Goal: Task Accomplishment & Management: Manage account settings

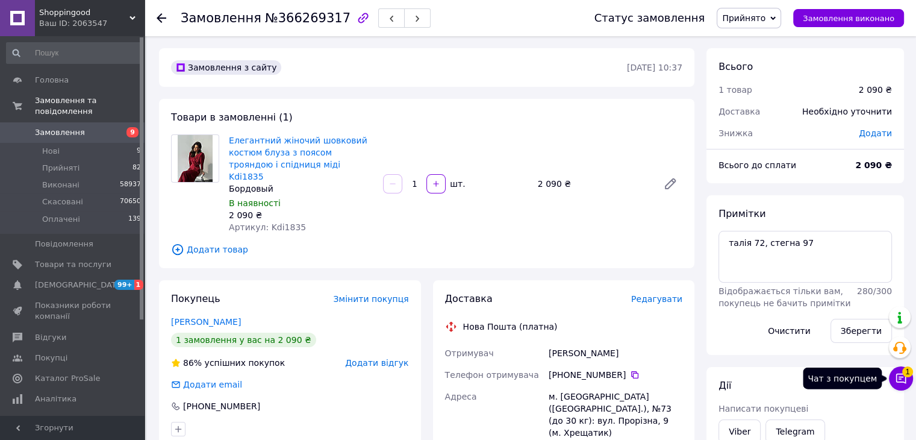
click at [900, 387] on button "Чат з покупцем 1" at bounding box center [901, 378] width 24 height 24
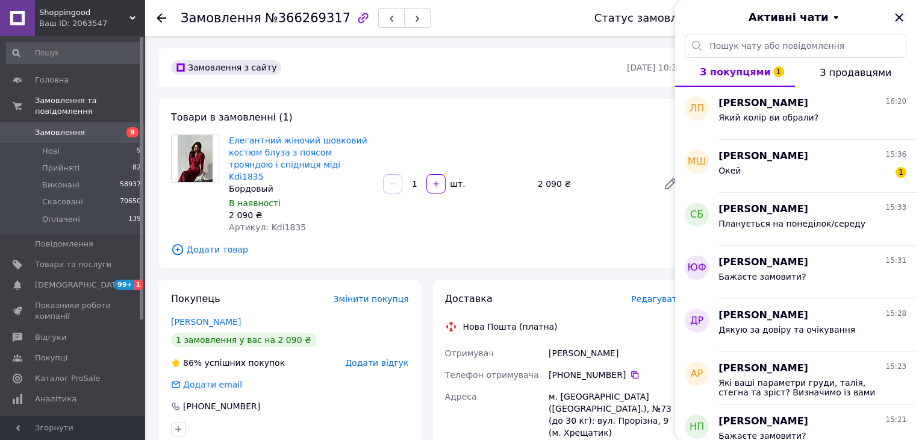
click at [897, 15] on icon "Закрити" at bounding box center [899, 17] width 8 height 8
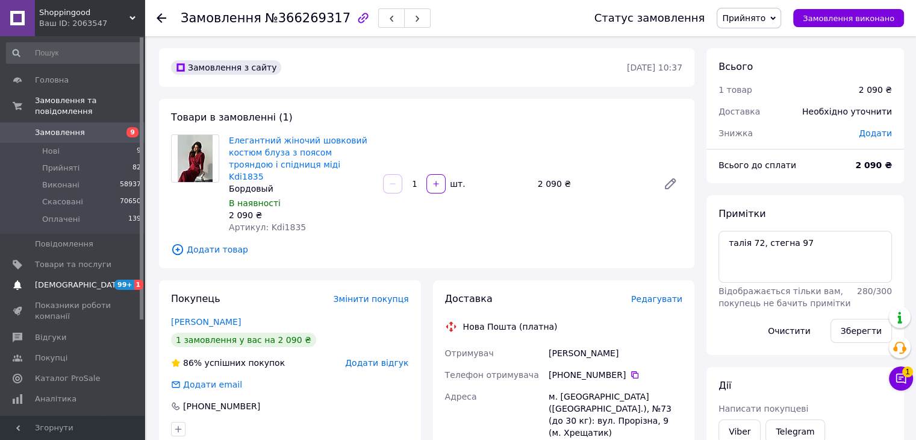
click at [89, 279] on span "[DEMOGRAPHIC_DATA]" at bounding box center [73, 284] width 76 height 11
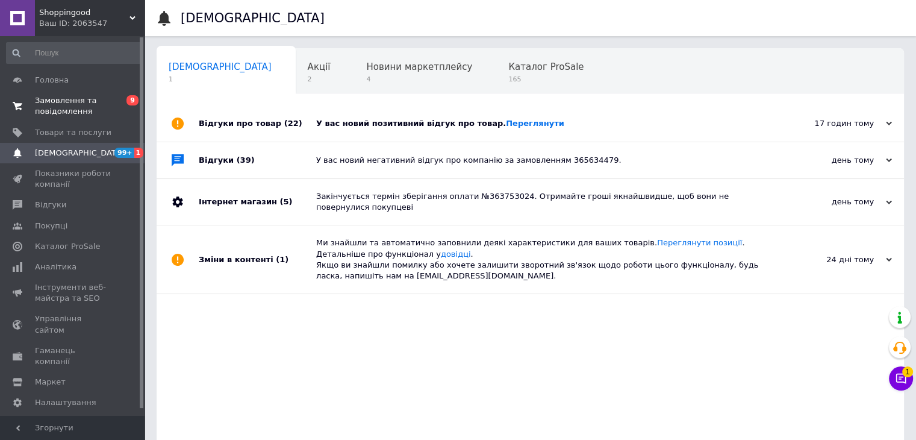
click at [57, 117] on link "Замовлення та повідомлення 0 9" at bounding box center [74, 105] width 148 height 31
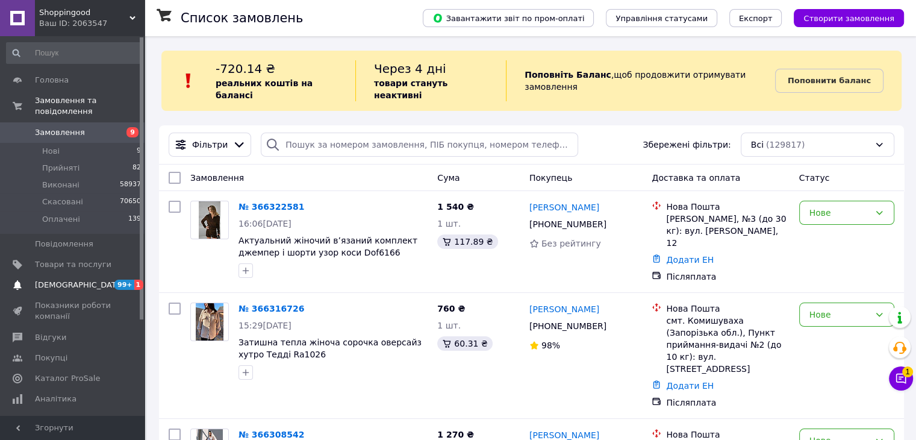
click at [84, 279] on span "[DEMOGRAPHIC_DATA]" at bounding box center [73, 284] width 76 height 11
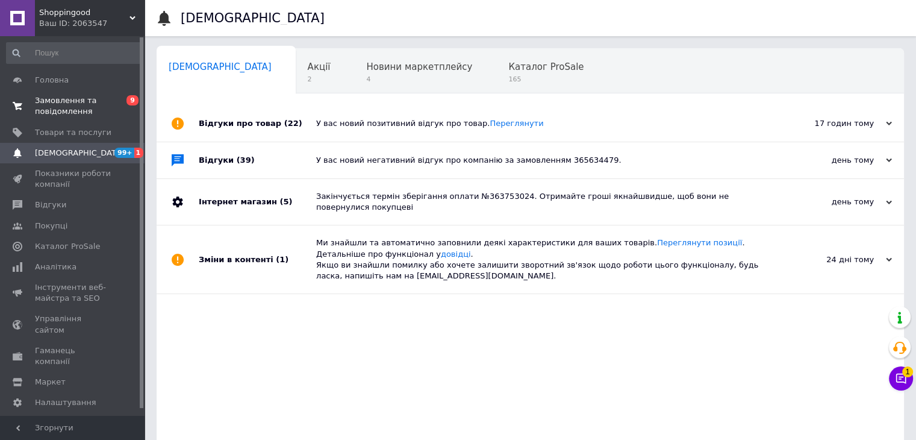
click at [108, 109] on span "Замовлення та повідомлення" at bounding box center [73, 106] width 76 height 22
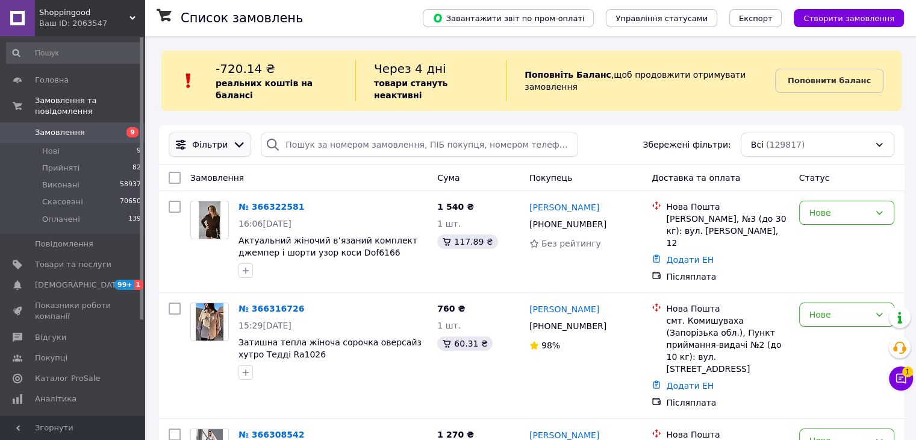
click at [219, 138] on span "Фільтри" at bounding box center [210, 144] width 36 height 12
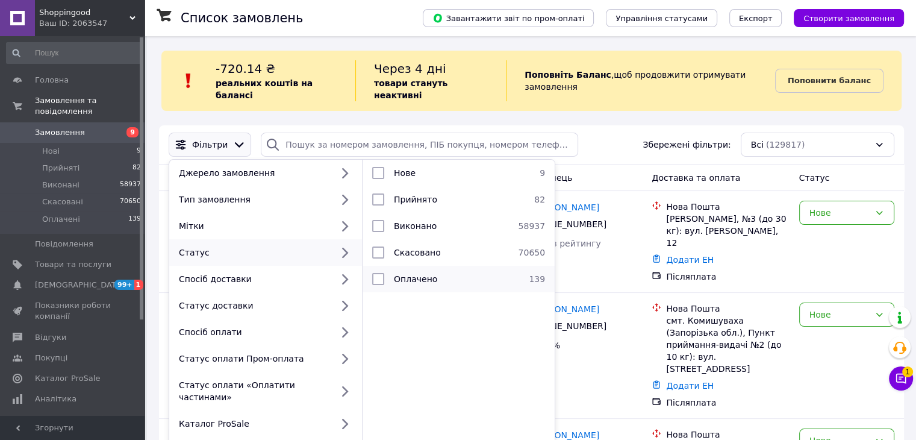
click at [377, 273] on input "checkbox" at bounding box center [378, 279] width 12 height 12
checkbox input "true"
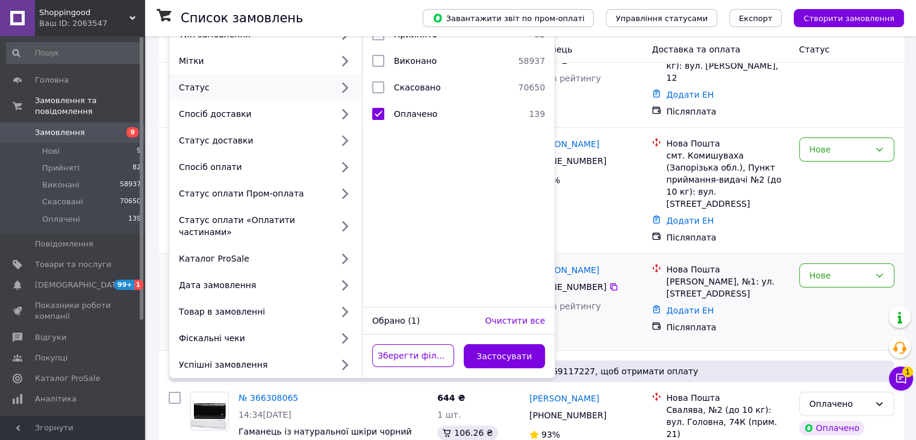
scroll to position [181, 0]
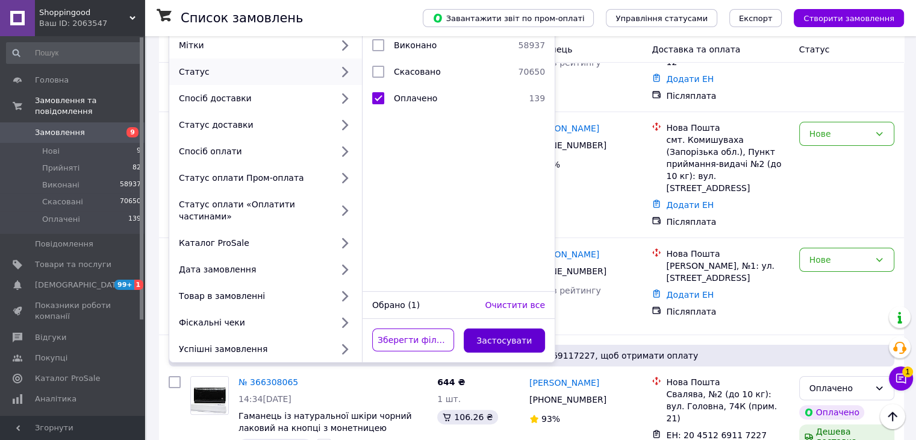
click at [492, 328] on button "Застосувати" at bounding box center [505, 340] width 82 height 24
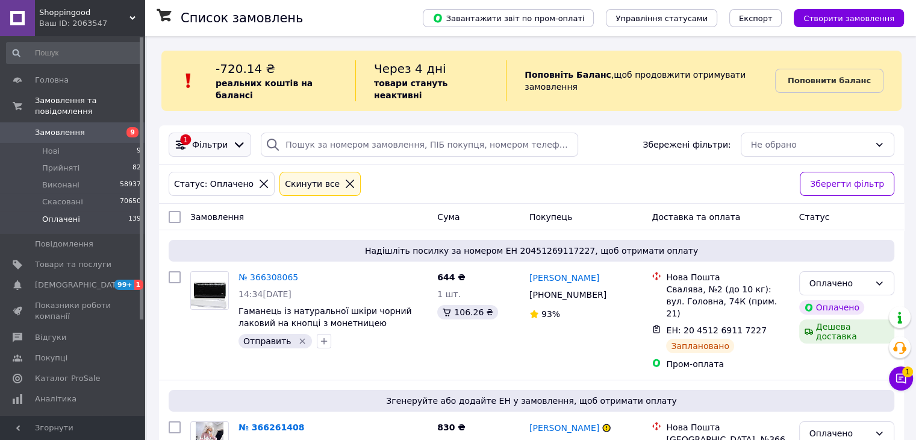
click at [236, 142] on icon at bounding box center [239, 144] width 9 height 5
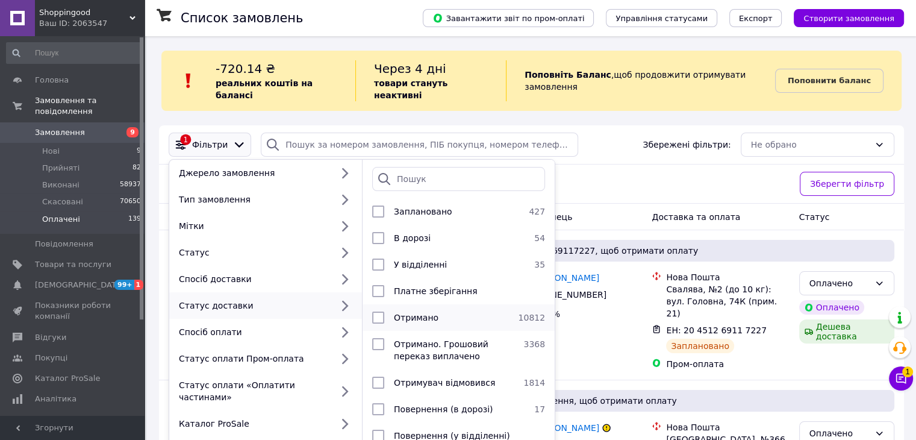
click at [384, 311] on div at bounding box center [378, 317] width 22 height 12
checkbox input "true"
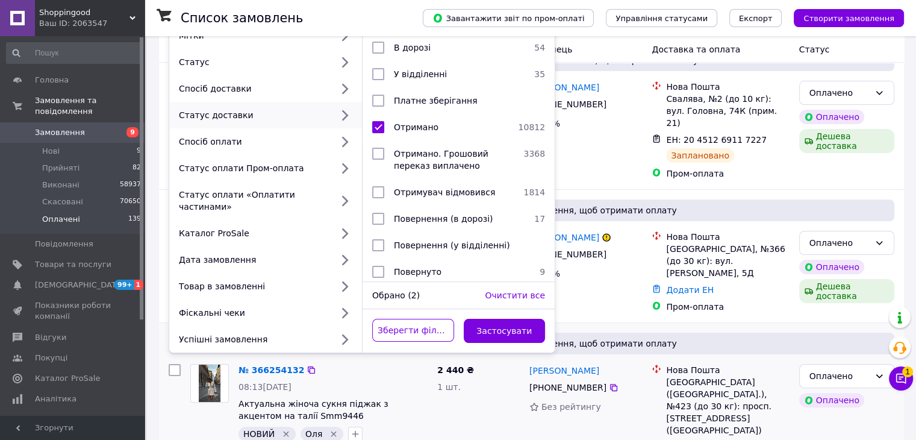
scroll to position [241, 0]
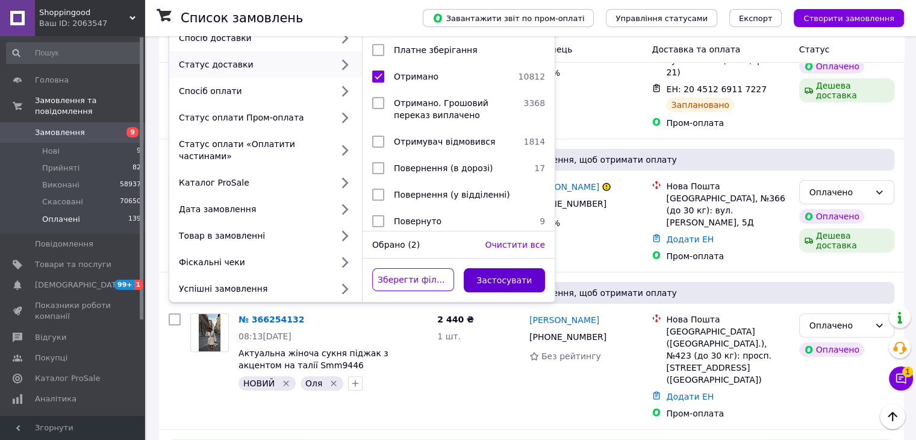
click at [500, 268] on button "Застосувати" at bounding box center [505, 280] width 82 height 24
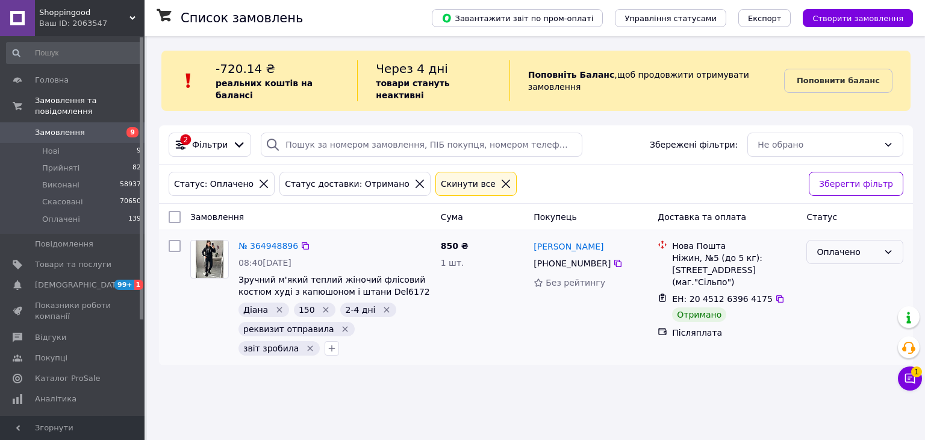
click at [878, 246] on div "Оплачено" at bounding box center [854, 252] width 97 height 24
click at [857, 288] on li "Виконано" at bounding box center [855, 287] width 96 height 22
click at [414, 178] on icon at bounding box center [419, 183] width 11 height 11
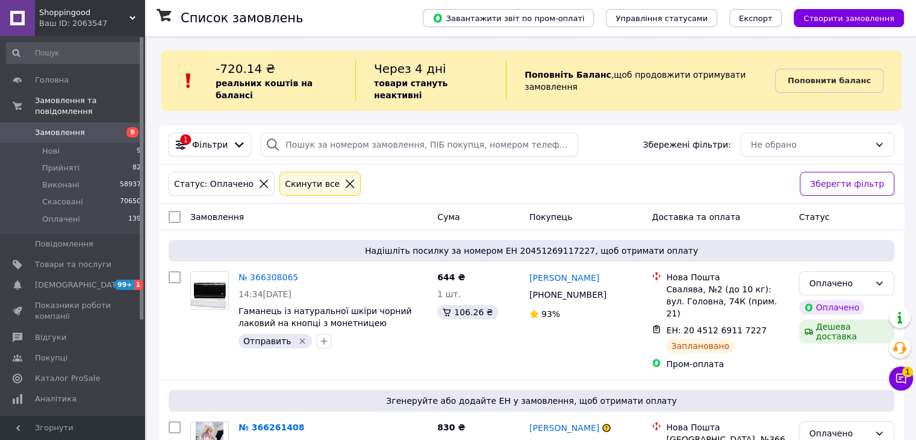
click at [233, 138] on icon at bounding box center [238, 144] width 13 height 13
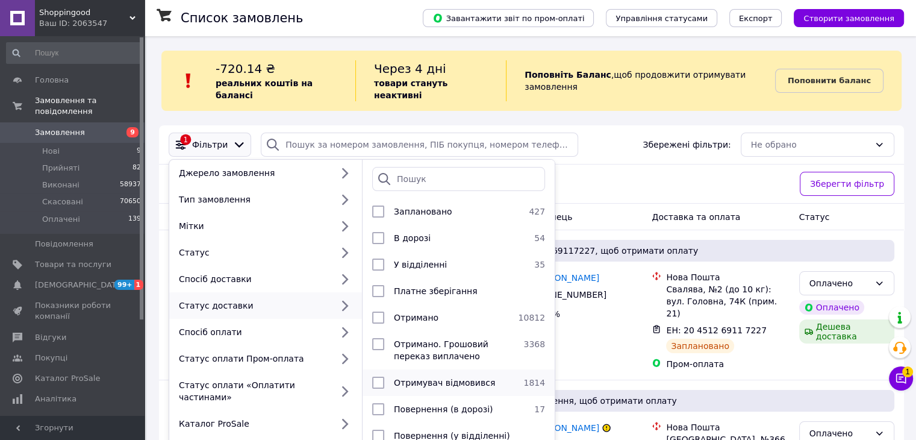
click at [378, 376] on input "checkbox" at bounding box center [378, 382] width 12 height 12
checkbox input "true"
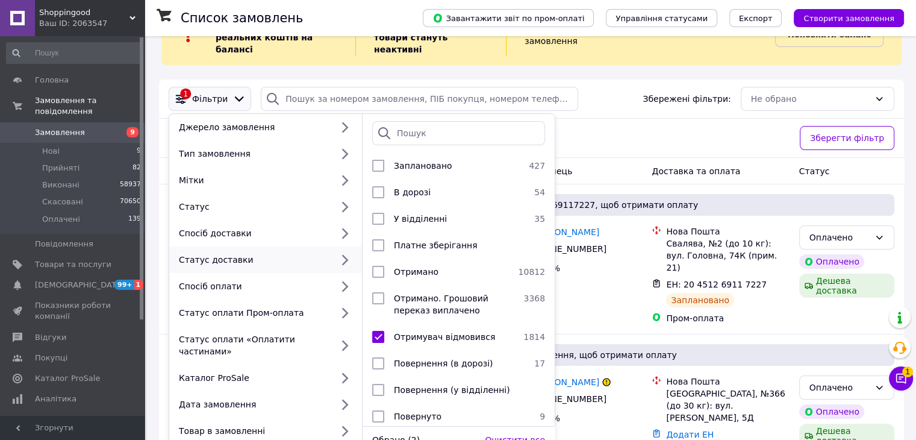
scroll to position [181, 0]
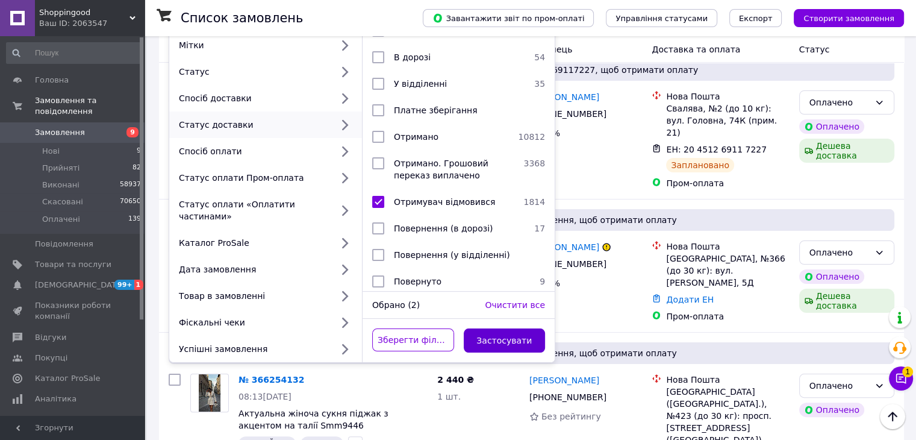
click at [508, 328] on button "Застосувати" at bounding box center [505, 340] width 82 height 24
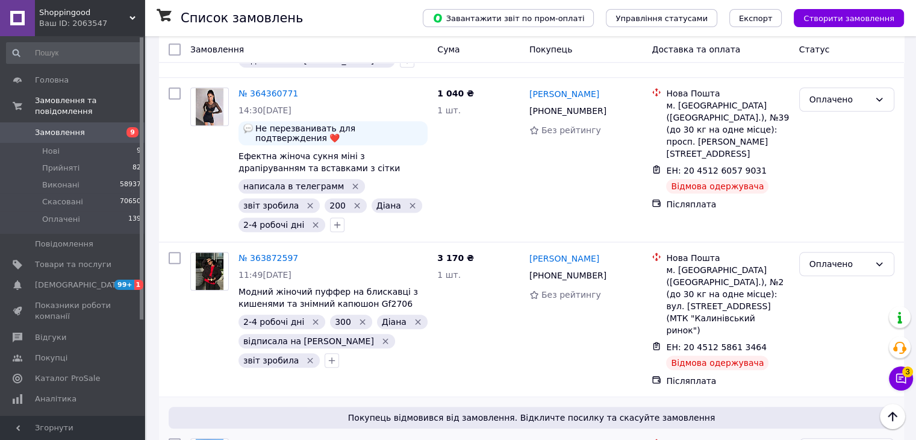
scroll to position [1016, 0]
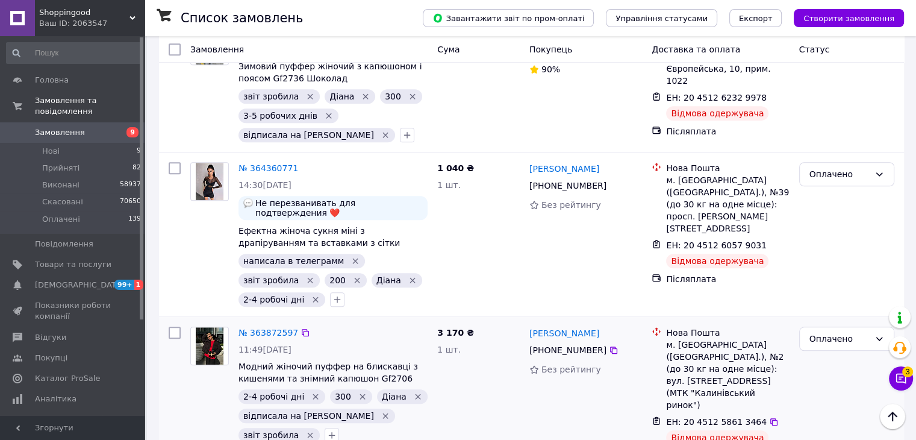
click at [176, 326] on input "checkbox" at bounding box center [175, 332] width 12 height 12
checkbox input "true"
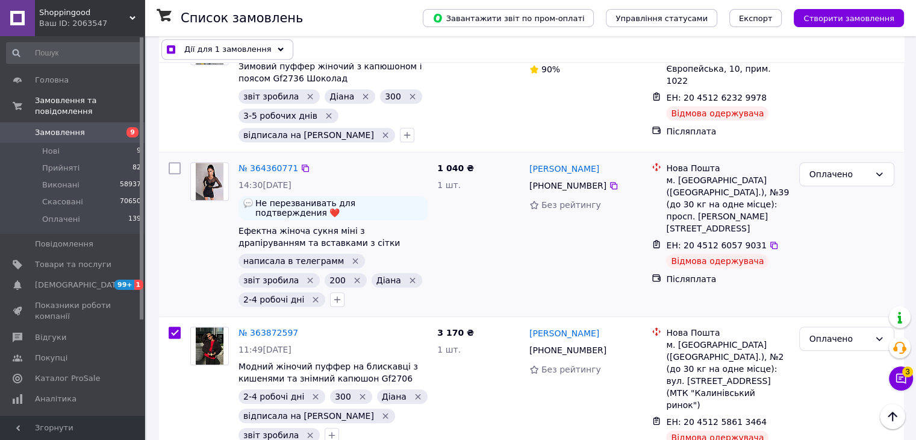
click at [176, 162] on input "checkbox" at bounding box center [175, 168] width 12 height 12
checkbox input "true"
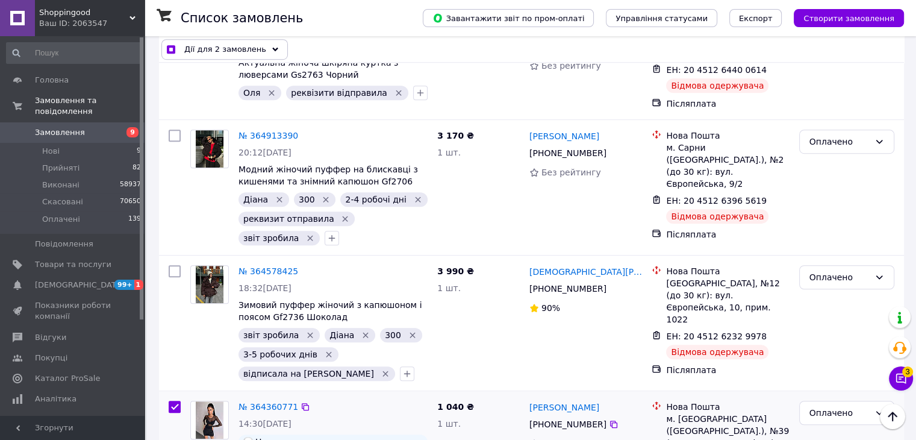
scroll to position [776, 0]
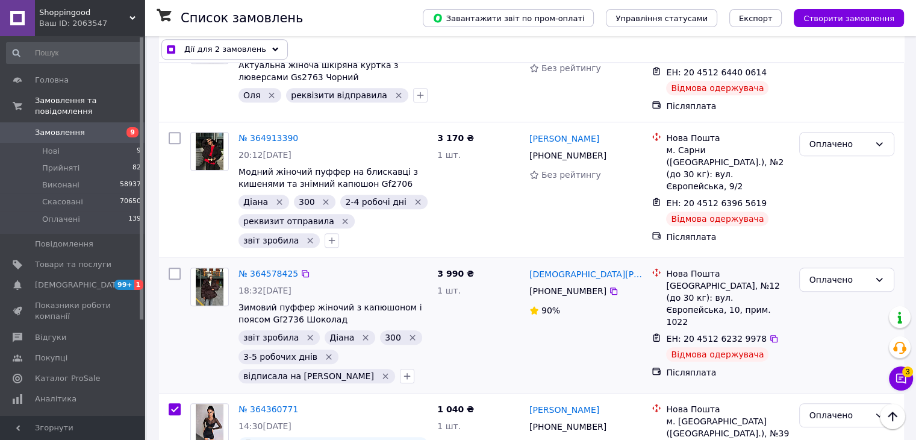
click at [178, 267] on input "checkbox" at bounding box center [175, 273] width 12 height 12
checkbox input "true"
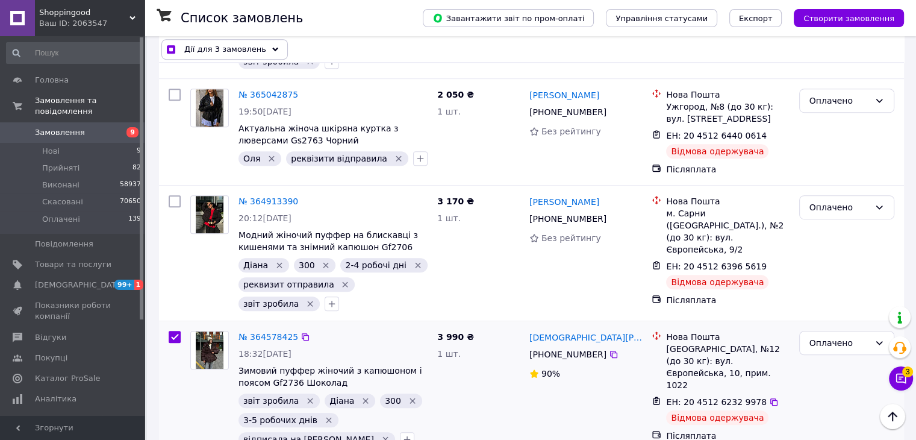
scroll to position [655, 0]
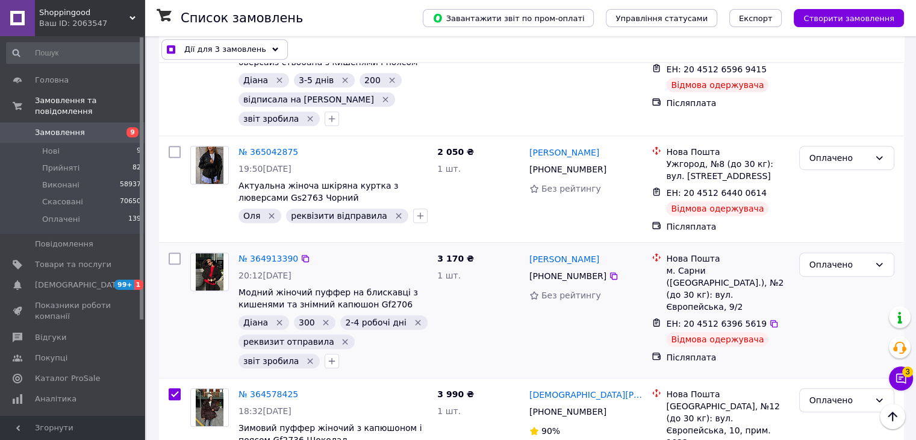
click at [174, 252] on input "checkbox" at bounding box center [175, 258] width 12 height 12
checkbox input "true"
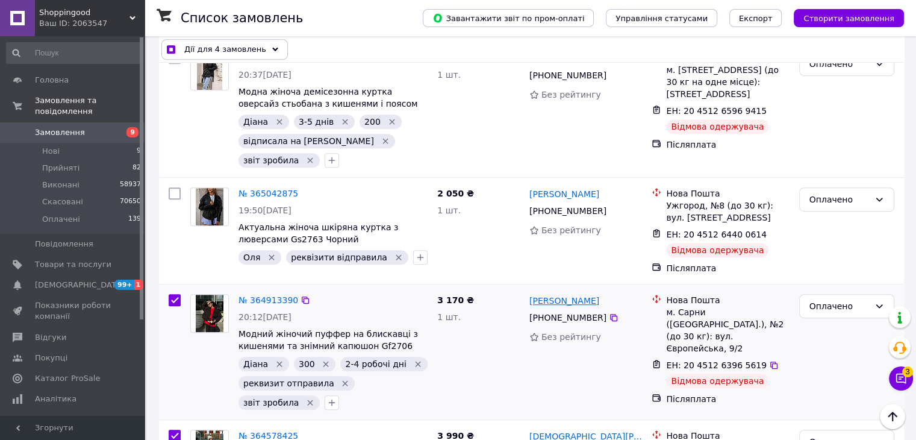
scroll to position [535, 0]
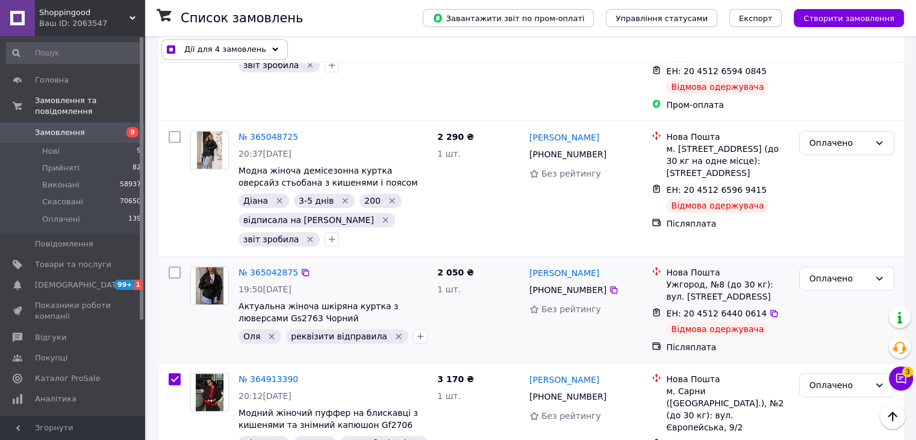
click at [176, 266] on input "checkbox" at bounding box center [175, 272] width 12 height 12
checkbox input "true"
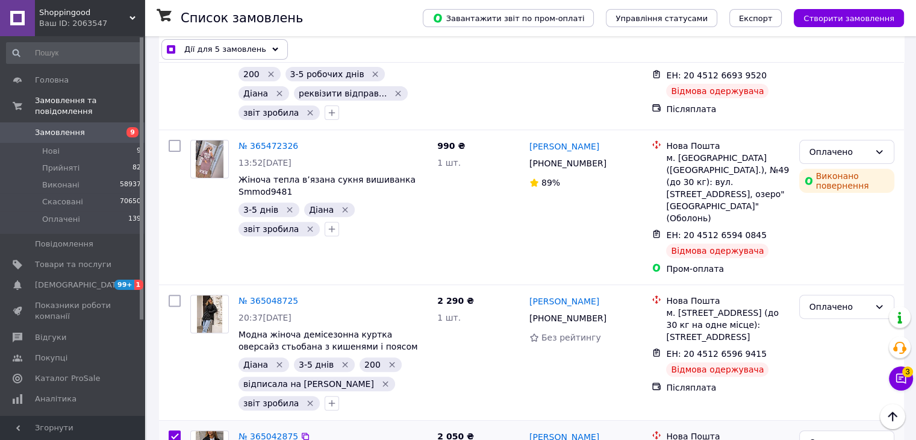
scroll to position [354, 0]
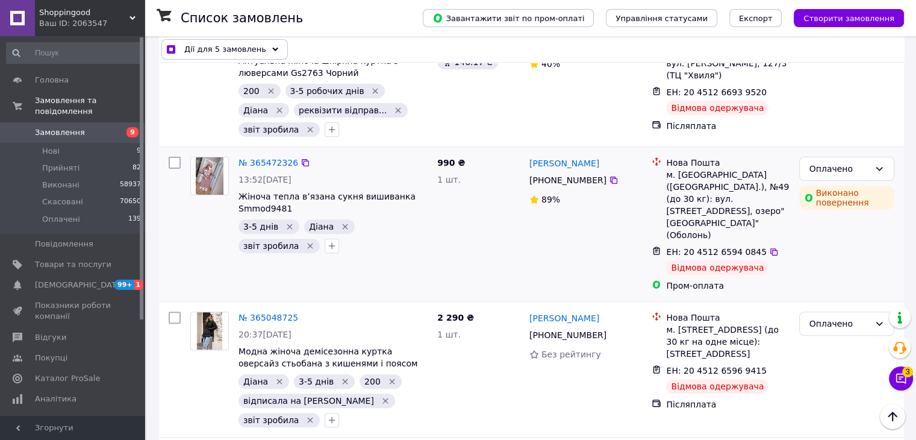
click at [173, 157] on input "checkbox" at bounding box center [175, 163] width 12 height 12
checkbox input "true"
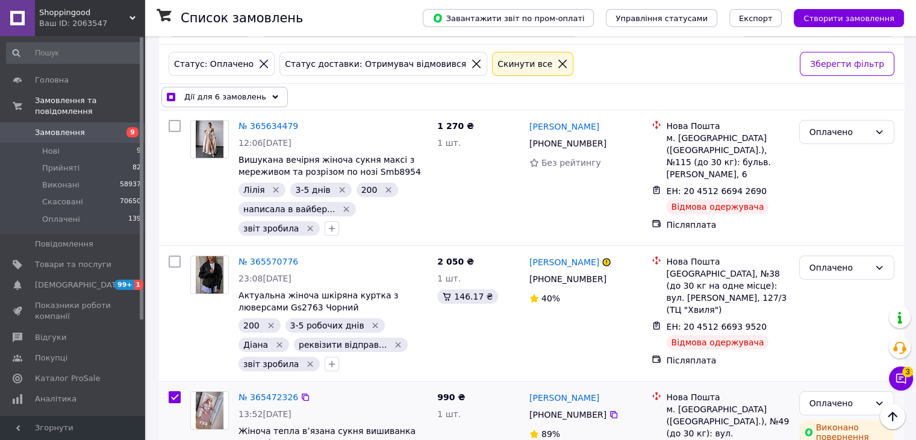
scroll to position [113, 0]
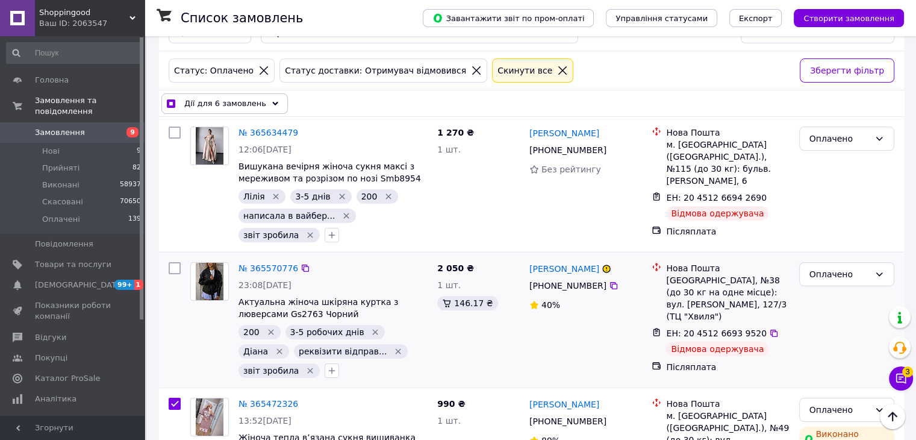
click at [176, 262] on input "checkbox" at bounding box center [175, 268] width 12 height 12
checkbox input "true"
click at [171, 126] on input "checkbox" at bounding box center [175, 132] width 12 height 12
checkbox input "true"
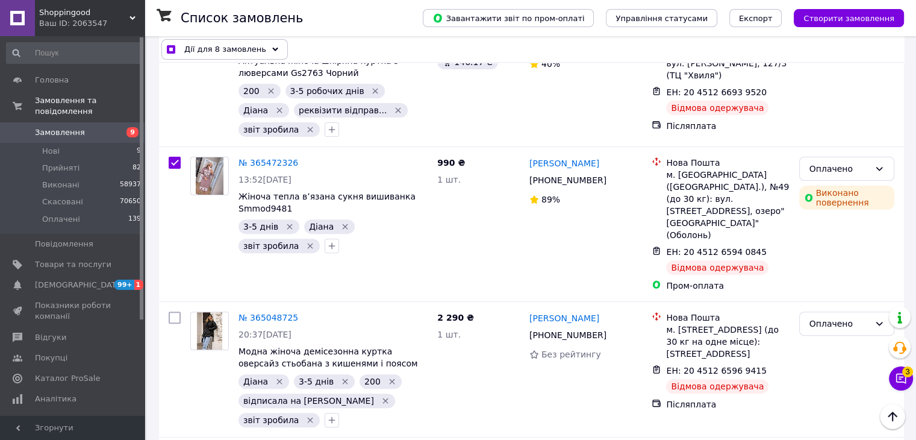
scroll to position [0, 0]
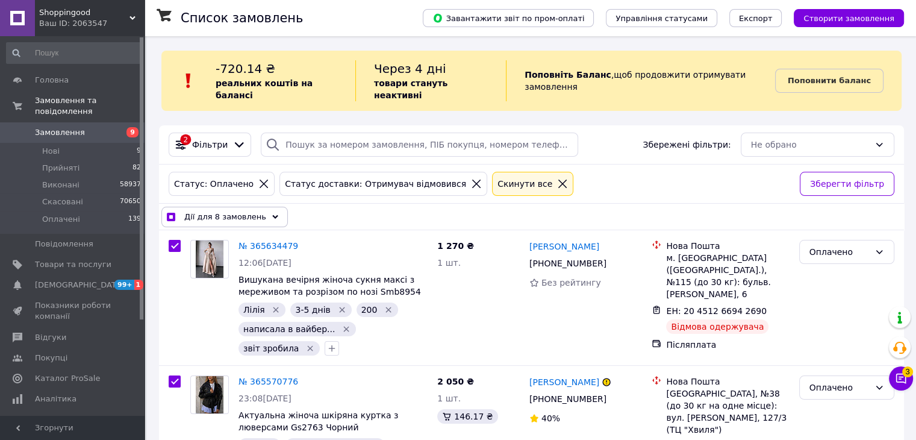
click at [272, 214] on icon at bounding box center [275, 217] width 6 height 6
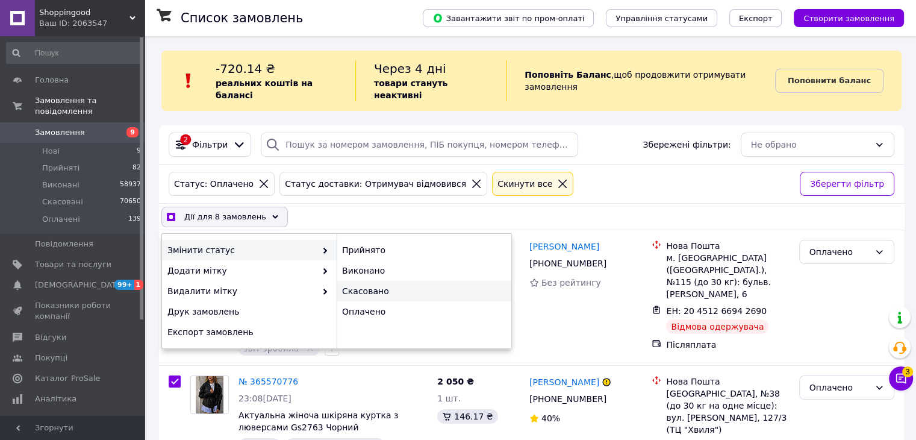
click at [367, 287] on div "Скасовано" at bounding box center [424, 291] width 175 height 20
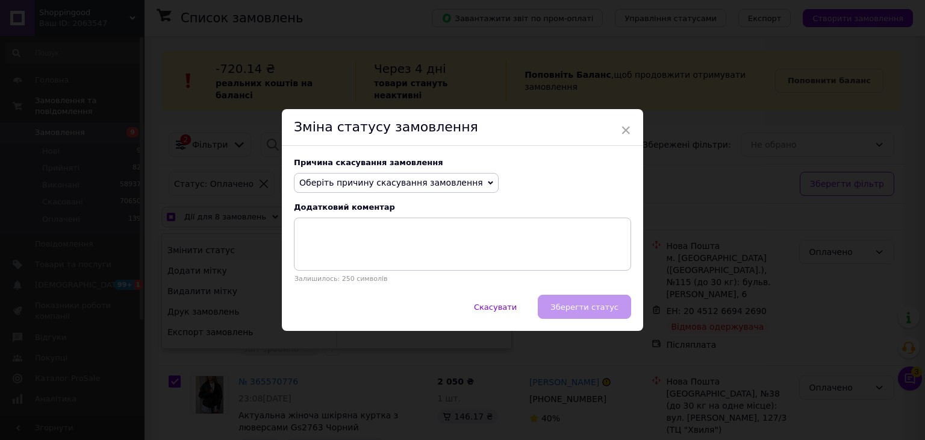
click at [455, 179] on span "Оберіть причину скасування замовлення" at bounding box center [391, 183] width 184 height 10
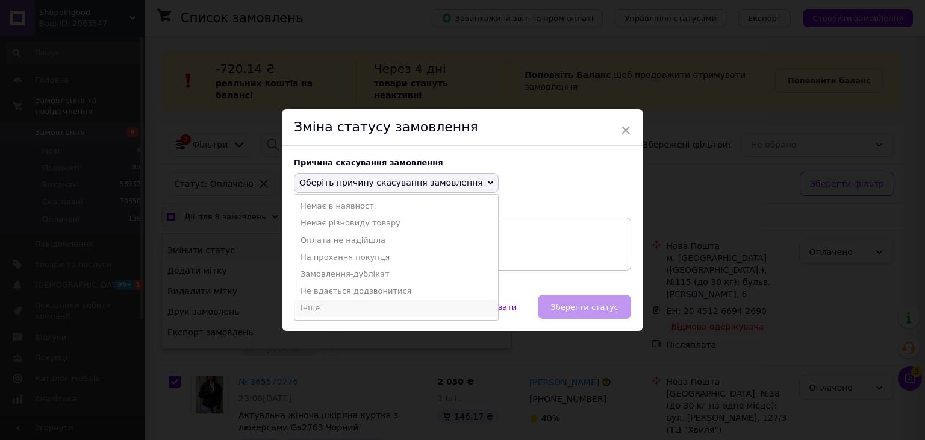
click at [357, 306] on li "Інше" at bounding box center [396, 307] width 204 height 17
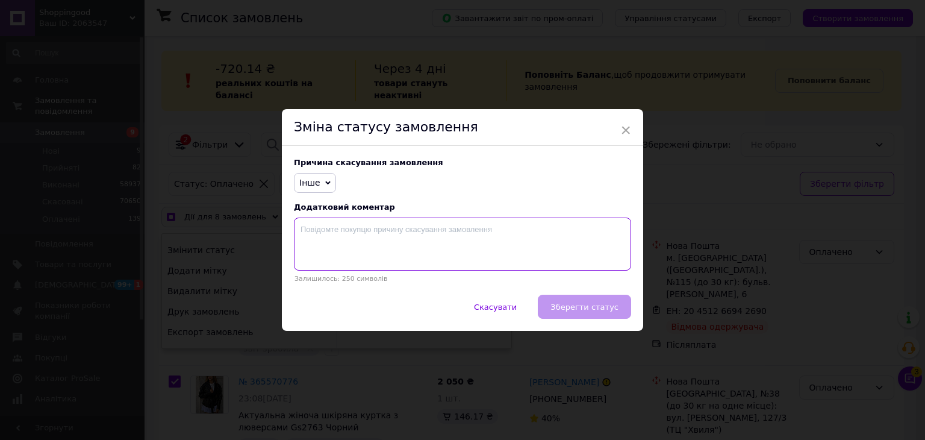
click at [365, 240] on textarea at bounding box center [462, 243] width 337 height 53
checkbox input "true"
type textarea "В"
checkbox input "true"
type textarea "Ві"
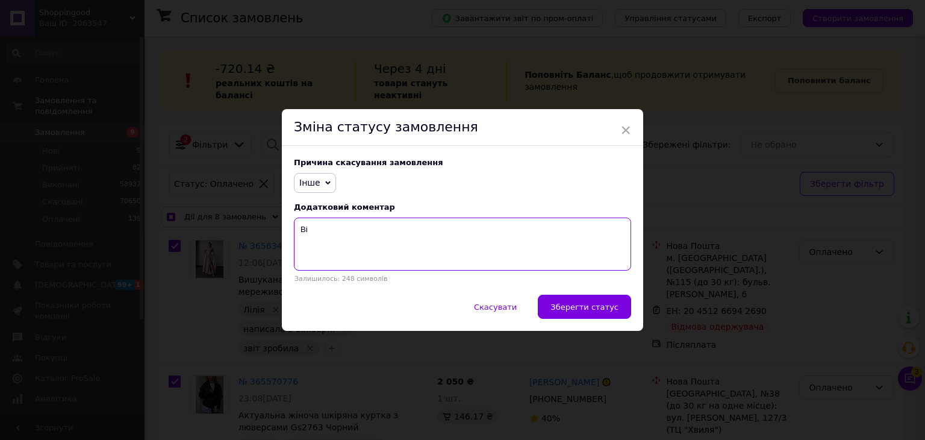
checkbox input "true"
type textarea "Від"
checkbox input "true"
type textarea "Відм"
checkbox input "true"
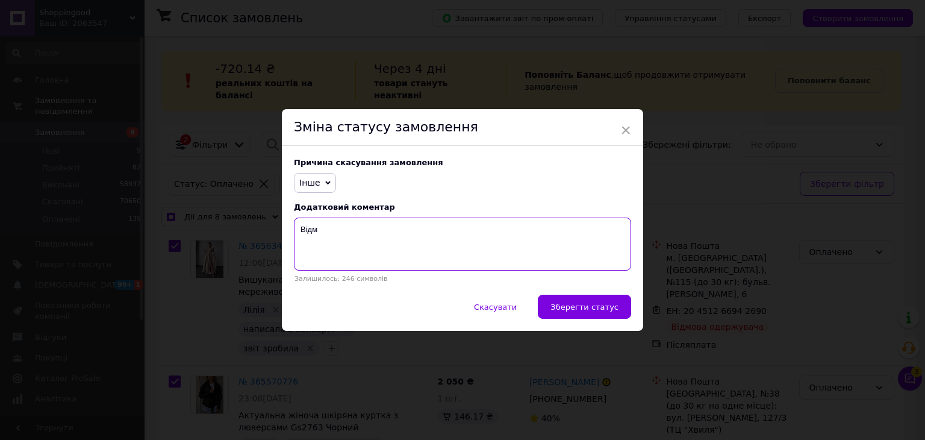
type textarea "Відмв"
checkbox input "true"
type textarea "Відм"
checkbox input "true"
type textarea "Відмо"
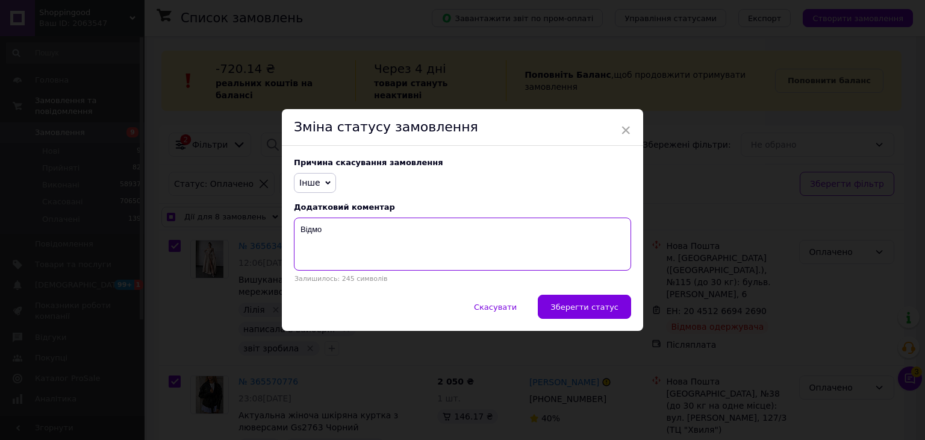
checkbox input "true"
type textarea "Відмов"
checkbox input "true"
type textarea "Відмова"
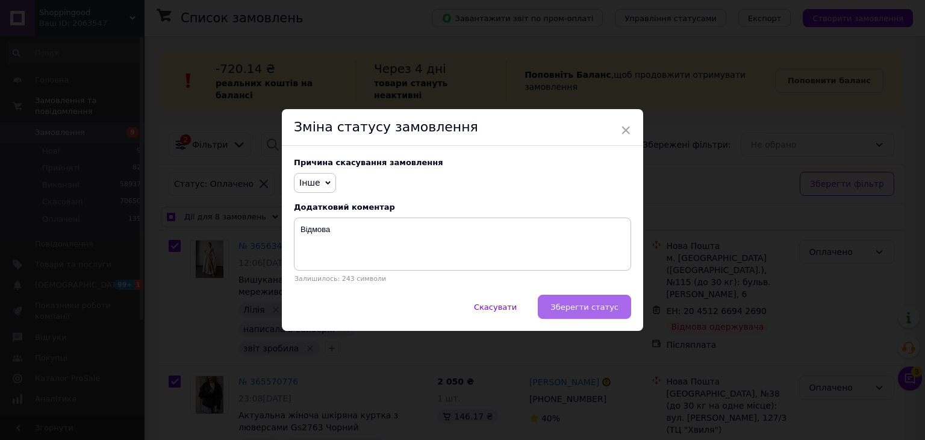
click at [594, 308] on span "Зберегти статус" at bounding box center [584, 306] width 68 height 9
checkbox input "false"
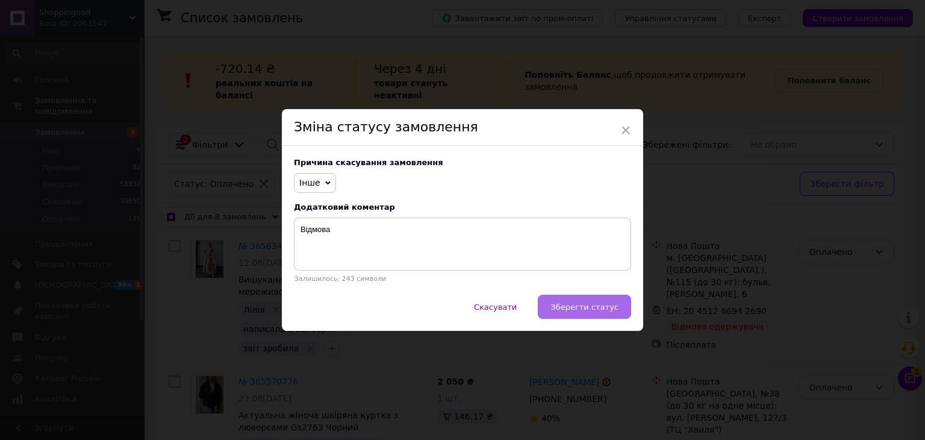
checkbox input "false"
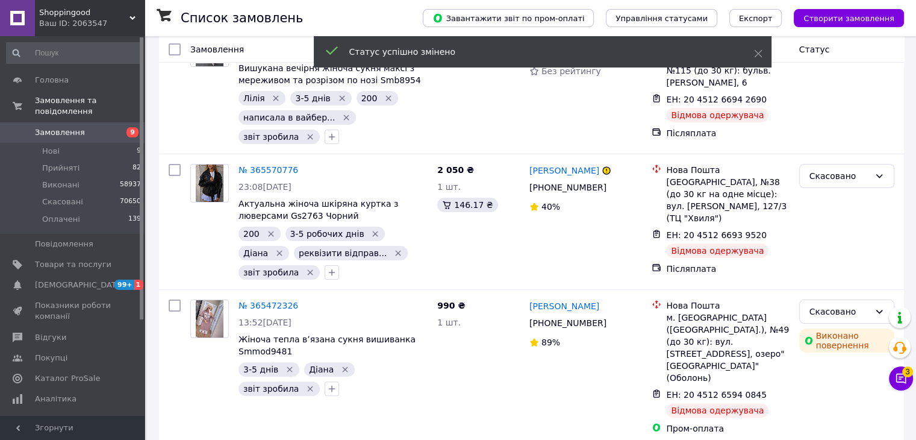
scroll to position [241, 0]
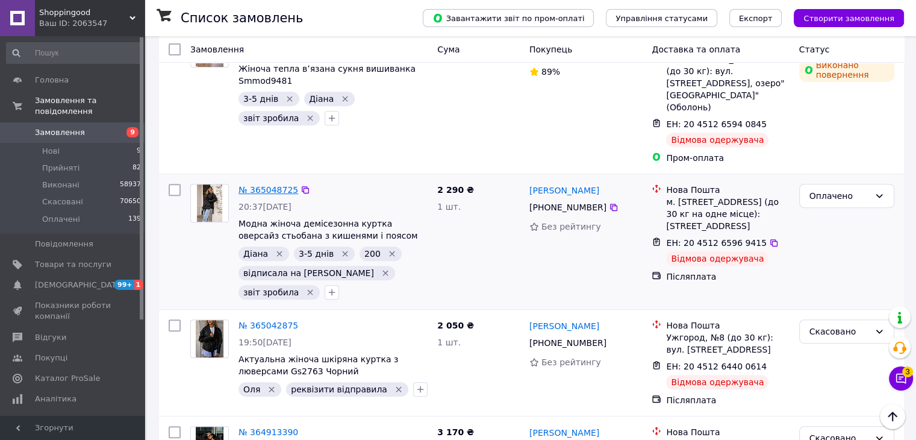
click at [284, 185] on link "№ 365048725" at bounding box center [268, 190] width 60 height 10
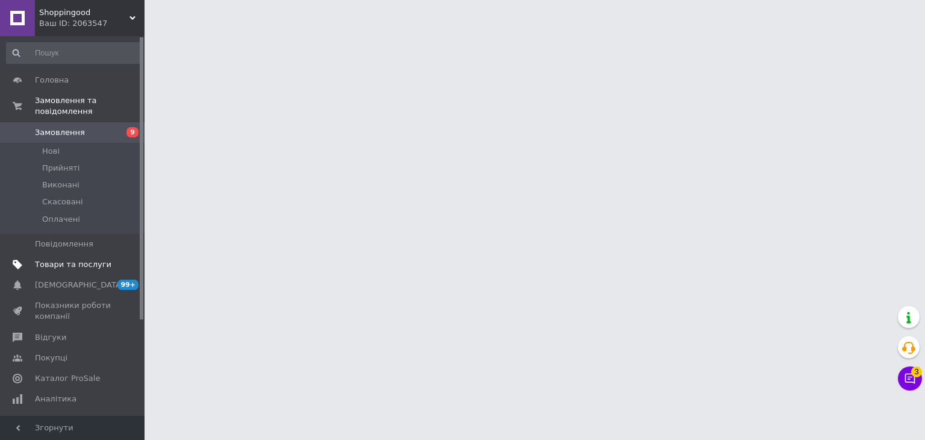
click at [55, 259] on span "Товари та послуги" at bounding box center [73, 264] width 76 height 11
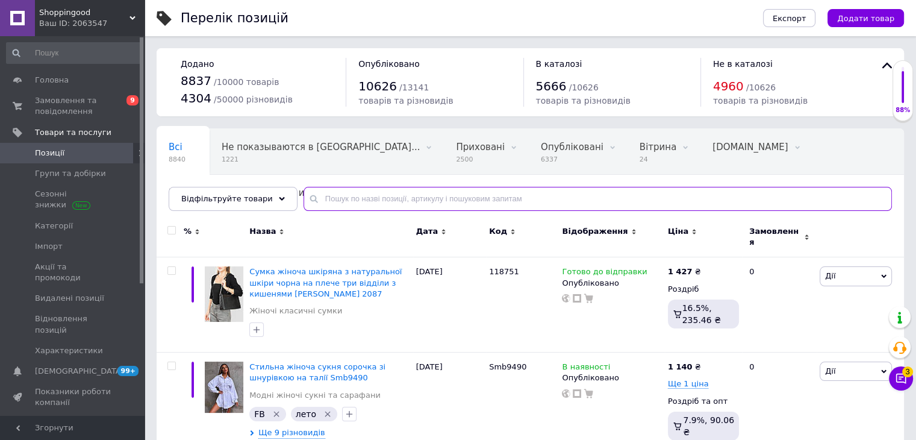
click at [397, 200] on input "text" at bounding box center [597, 199] width 588 height 24
paste input "s"
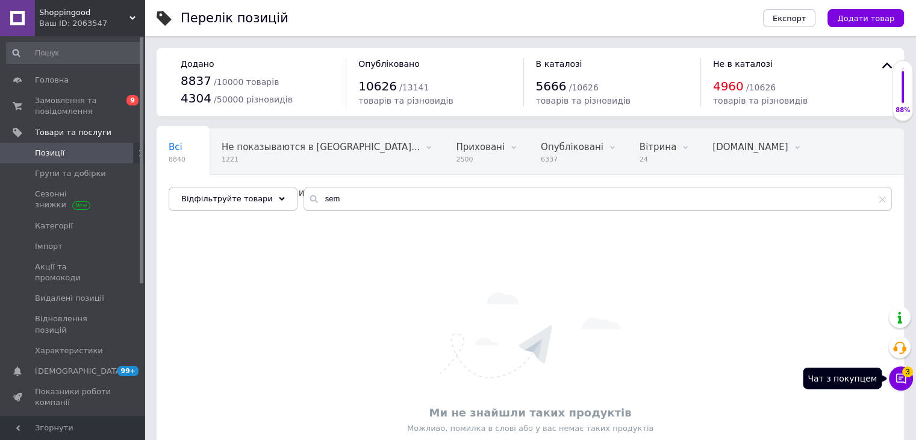
click at [894, 376] on button "Чат з покупцем 3" at bounding box center [901, 378] width 24 height 24
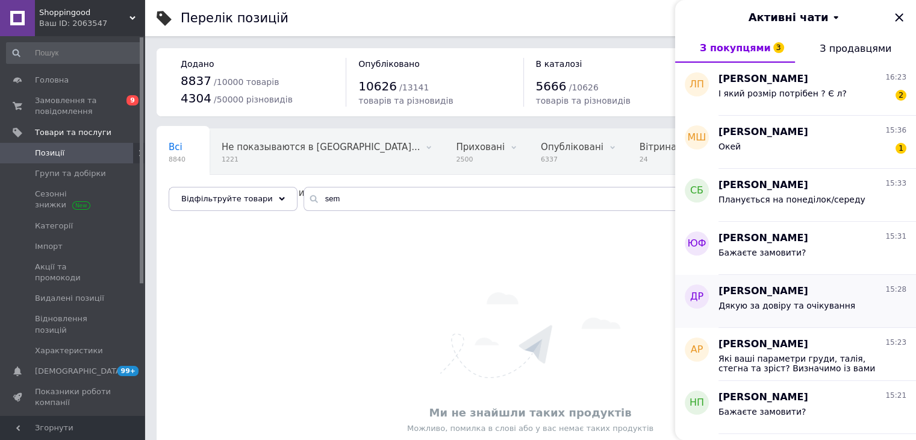
scroll to position [120, 0]
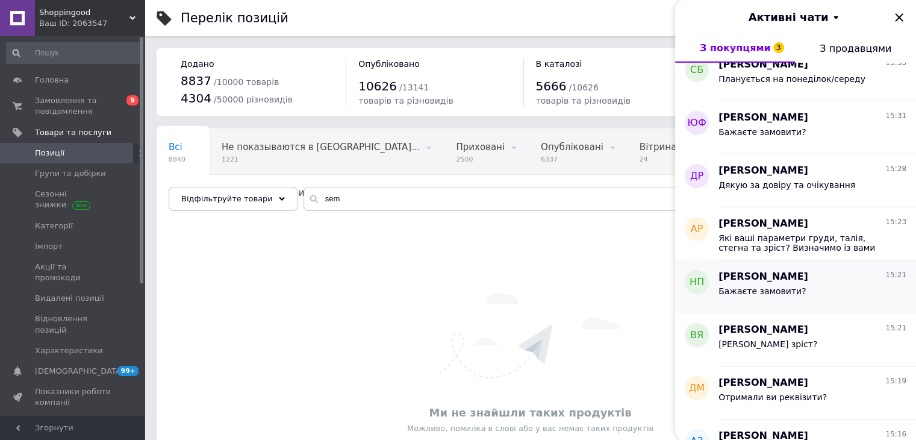
click at [833, 294] on div "Бажаєте замовити?" at bounding box center [812, 293] width 188 height 19
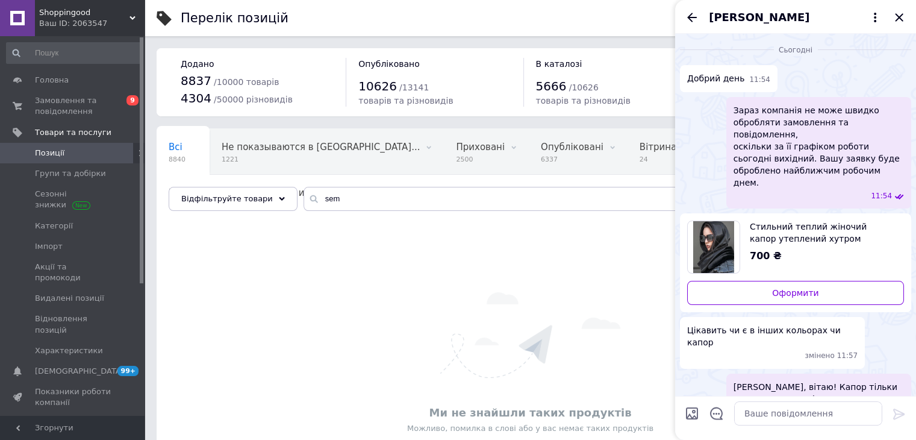
scroll to position [29, 0]
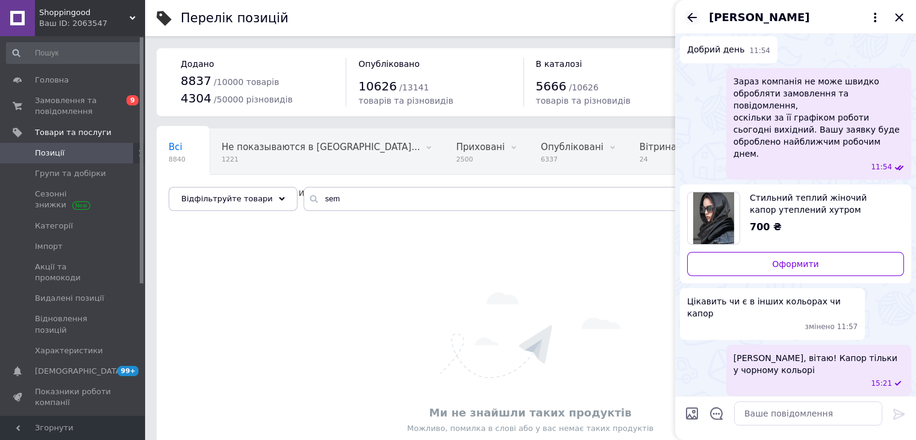
click at [686, 14] on icon "Назад" at bounding box center [692, 17] width 14 height 14
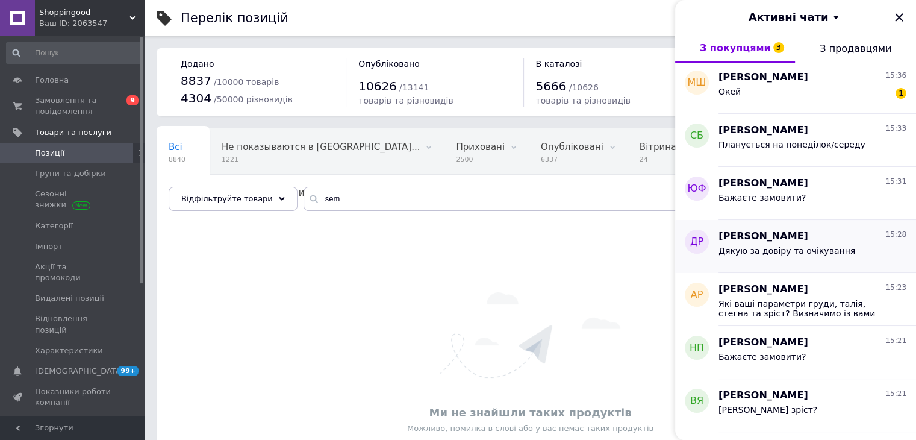
scroll to position [181, 0]
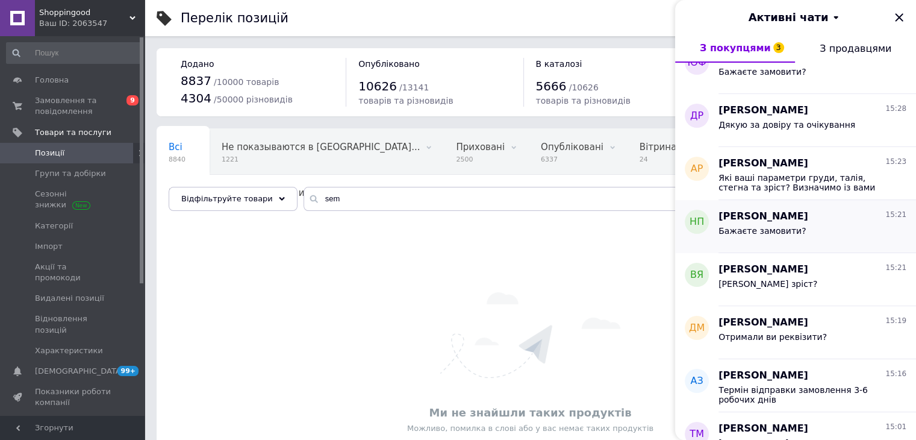
click at [831, 217] on div "[PERSON_NAME] 15:21" at bounding box center [812, 217] width 188 height 14
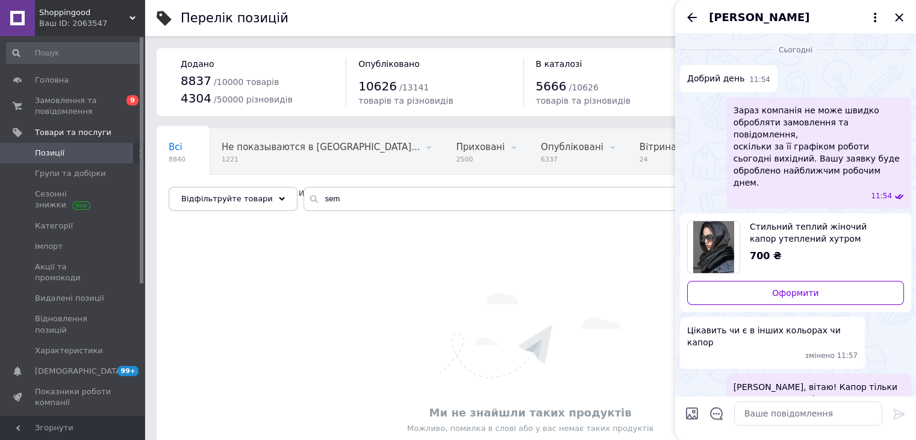
scroll to position [29, 0]
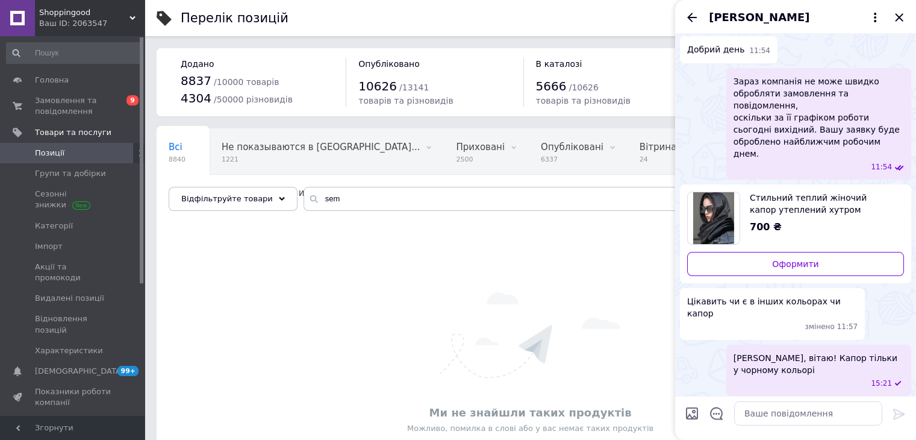
drag, startPoint x: 691, startPoint y: 13, endPoint x: 692, endPoint y: 29, distance: 15.7
click at [691, 13] on icon "Назад" at bounding box center [692, 17] width 10 height 9
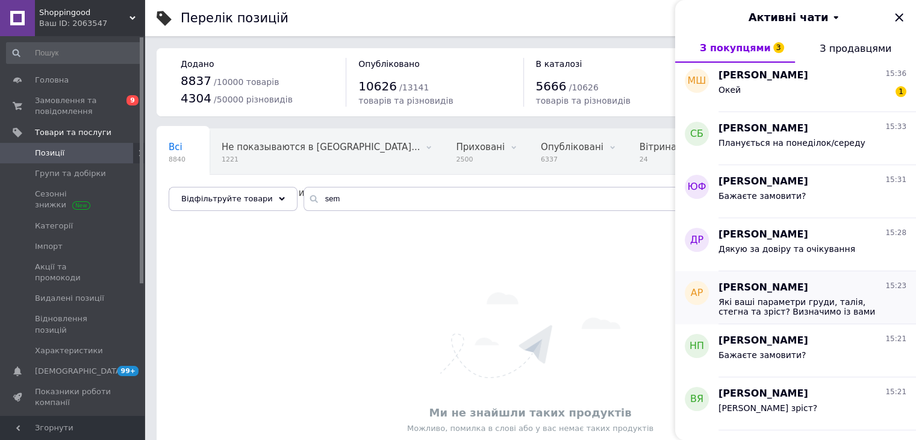
scroll to position [181, 0]
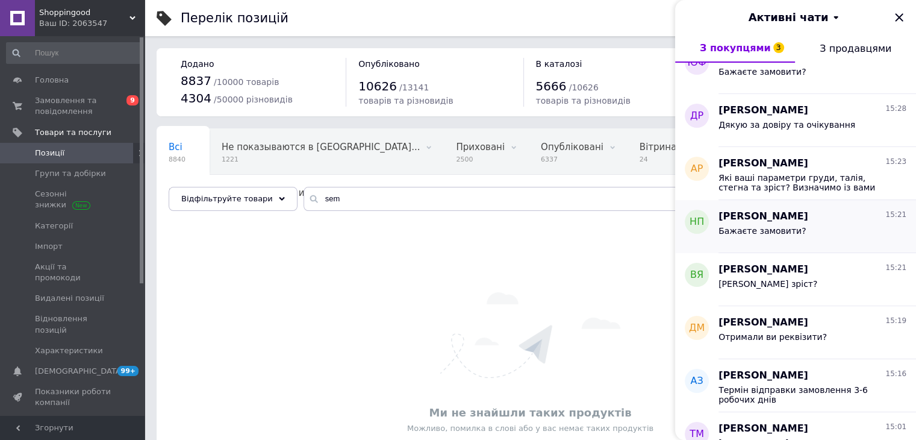
click at [784, 228] on span "Бажаєте замовити?" at bounding box center [761, 231] width 87 height 10
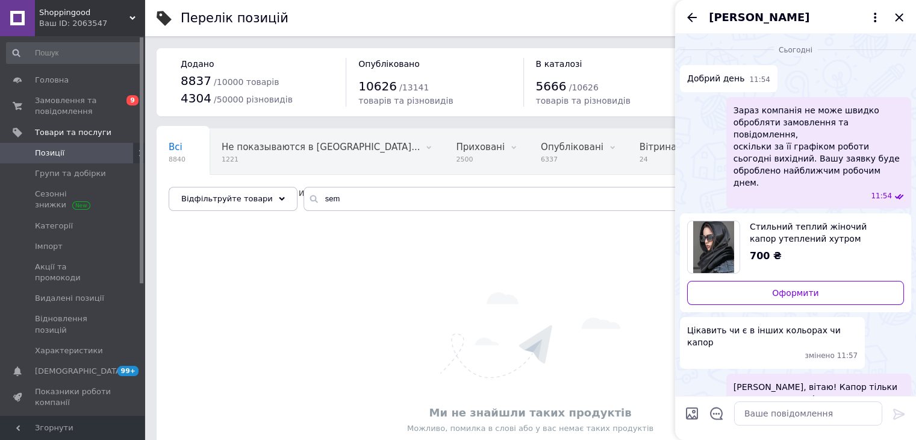
scroll to position [29, 0]
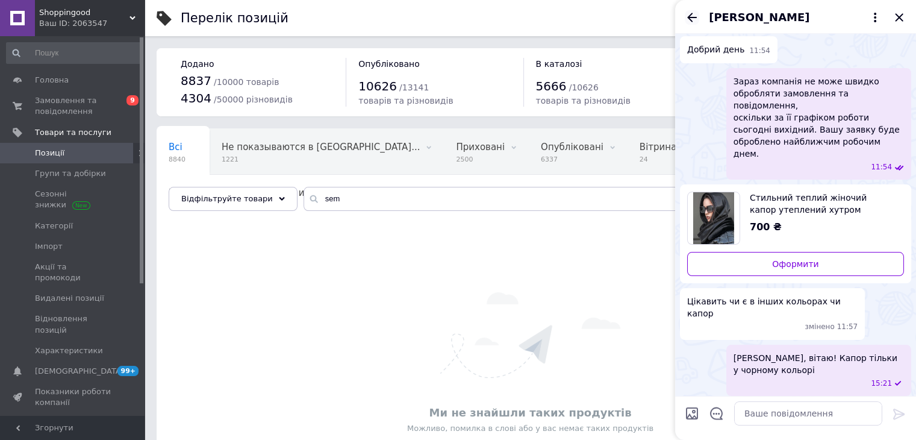
click at [695, 16] on icon "Назад" at bounding box center [692, 17] width 14 height 14
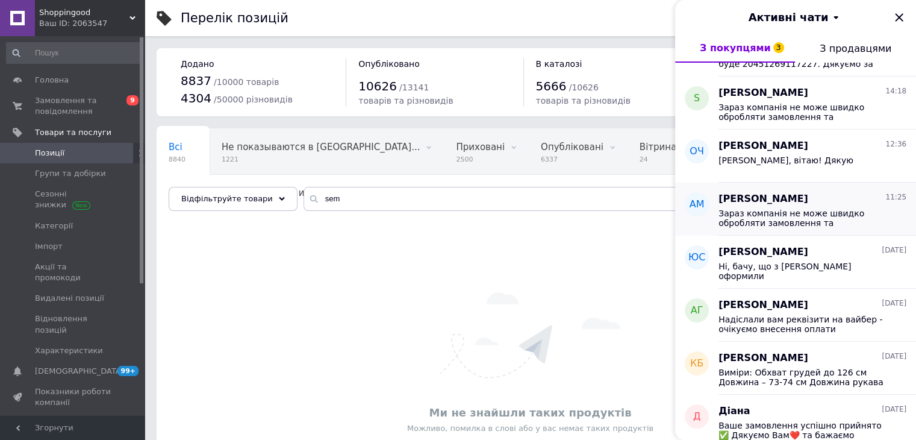
scroll to position [602, 0]
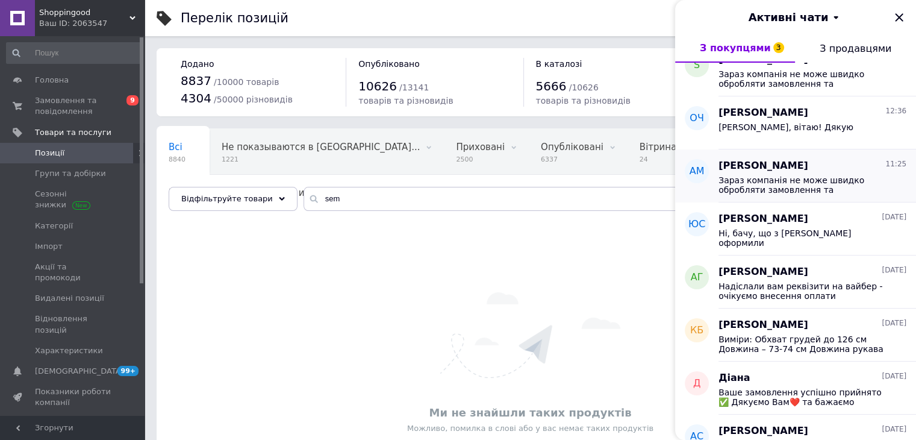
click at [812, 176] on span "Зараз компанія не може швидко обробляти замовлення та повідомлення, оскільки за…" at bounding box center [803, 184] width 171 height 19
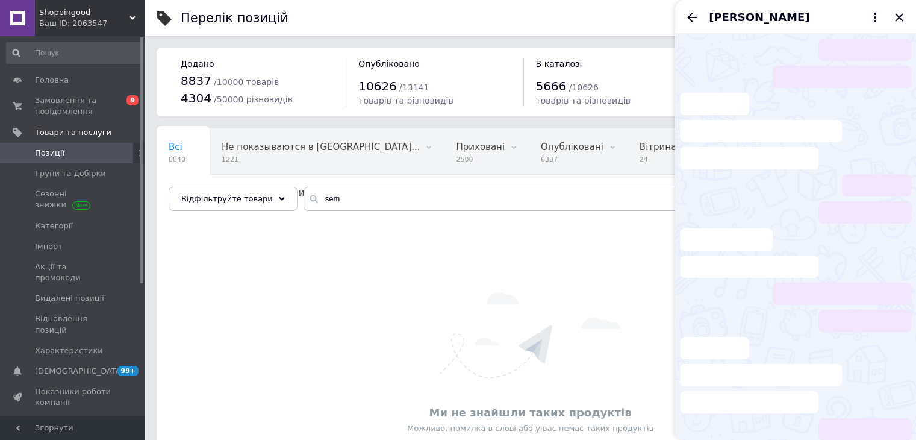
scroll to position [1293, 0]
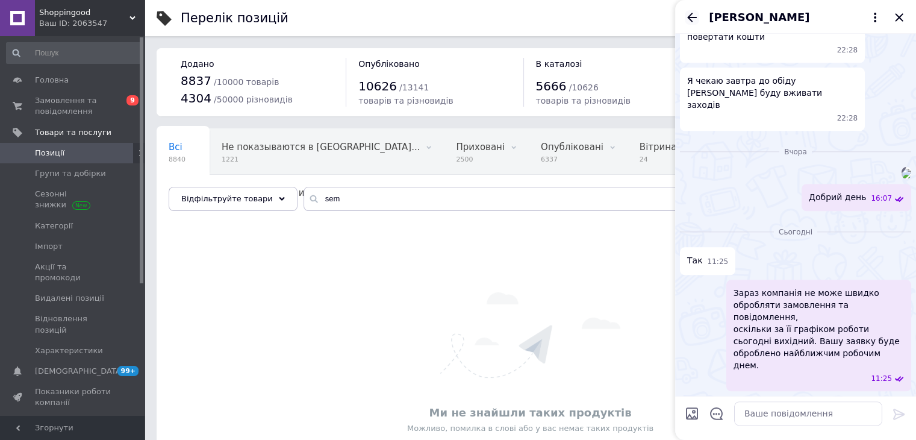
click at [692, 19] on icon "Назад" at bounding box center [692, 17] width 14 height 14
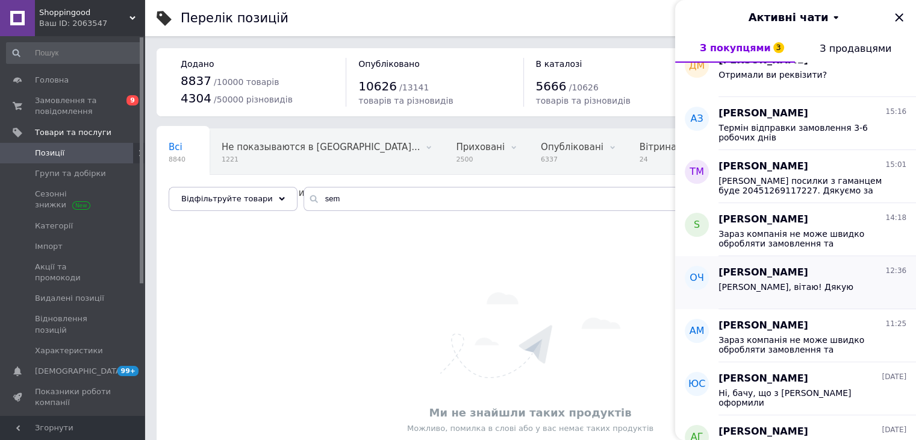
scroll to position [421, 0]
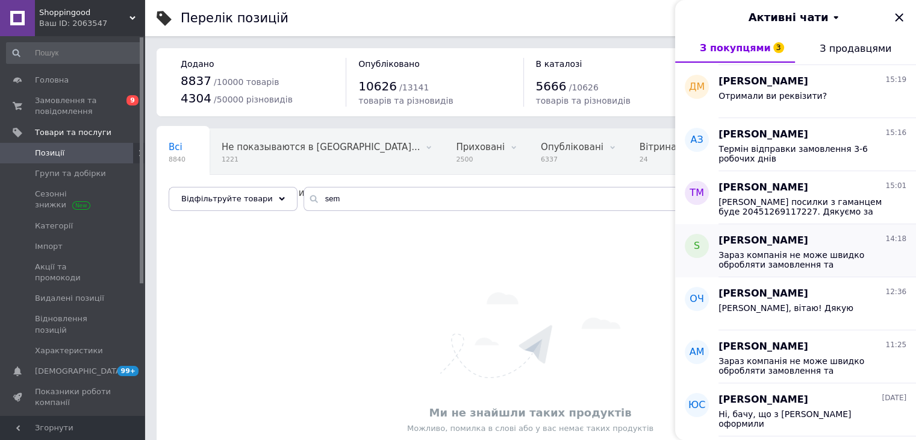
click at [804, 253] on span "Зараз компанія не може швидко обробляти замовлення та повідомлення, оскільки за…" at bounding box center [803, 259] width 171 height 19
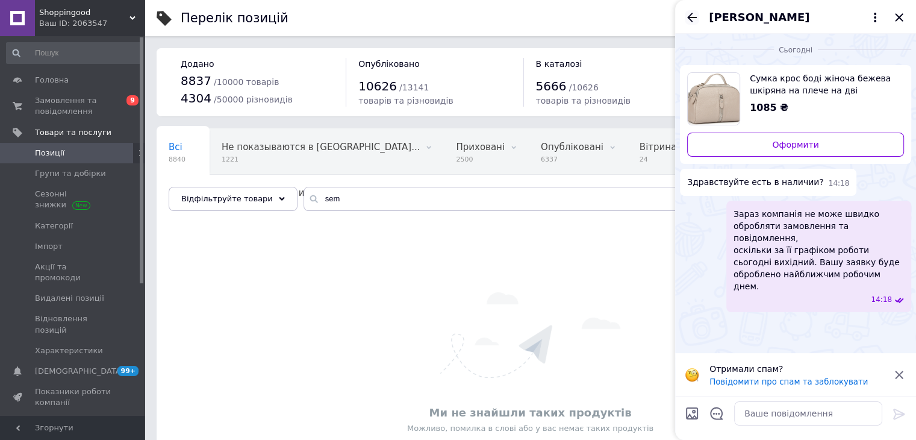
click at [691, 16] on icon "Назад" at bounding box center [692, 17] width 14 height 14
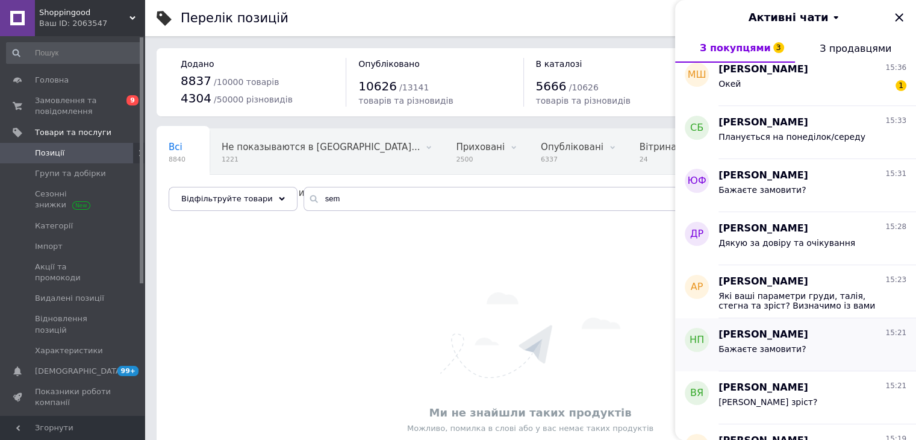
scroll to position [0, 0]
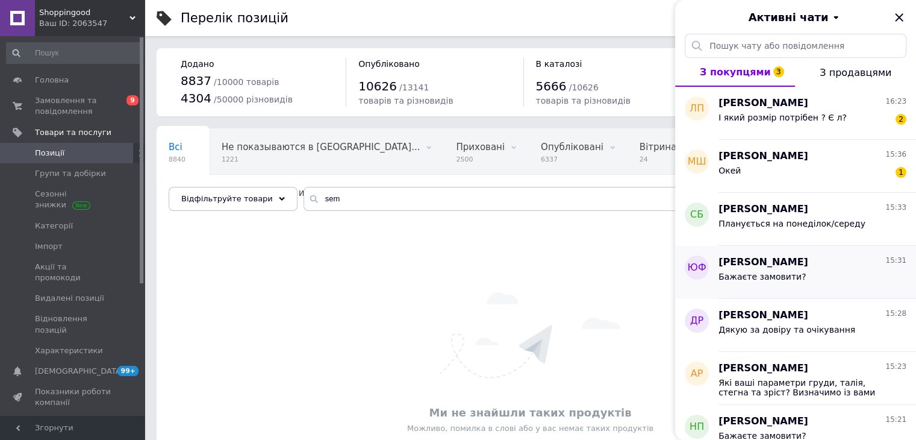
click at [802, 270] on div "Бажаєте замовити?" at bounding box center [812, 278] width 188 height 19
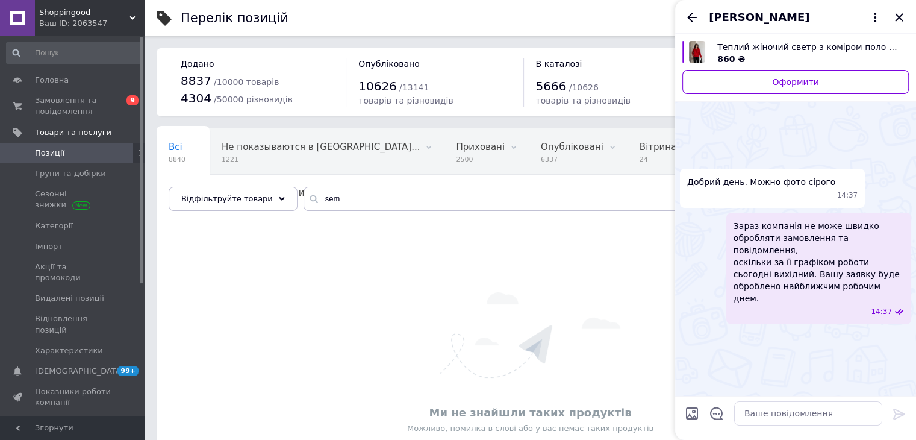
scroll to position [183, 0]
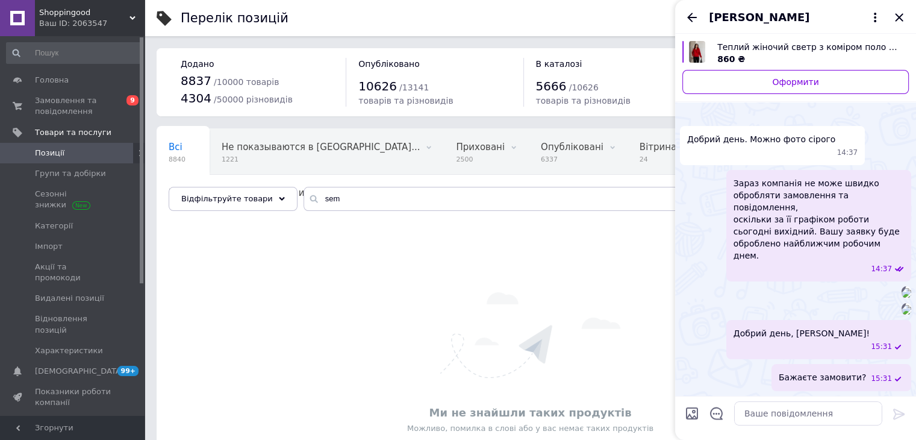
click at [858, 45] on span "Теплий жіночий светр з коміром поло Ssof2180" at bounding box center [808, 47] width 182 height 12
paste input "Ssof2180"
drag, startPoint x: 326, startPoint y: 193, endPoint x: 289, endPoint y: 193, distance: 36.7
click at [303, 193] on input "Ssof2180" at bounding box center [597, 199] width 588 height 24
type input "Ssof2180"
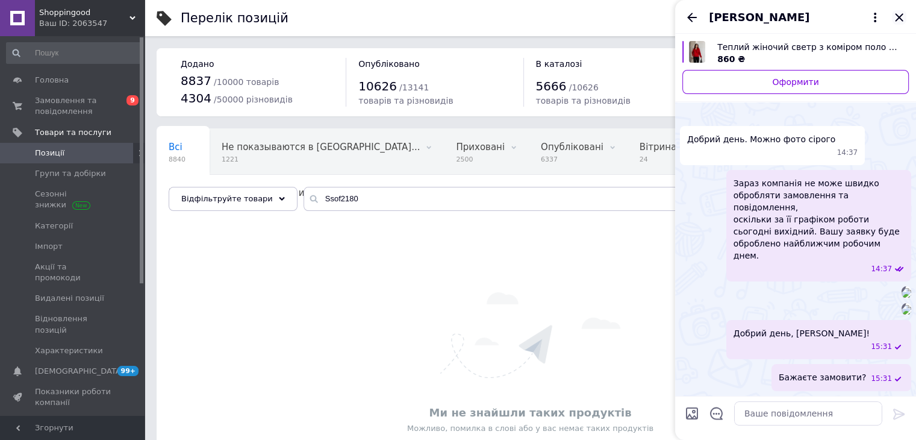
click at [901, 17] on icon "Закрити" at bounding box center [899, 17] width 14 height 14
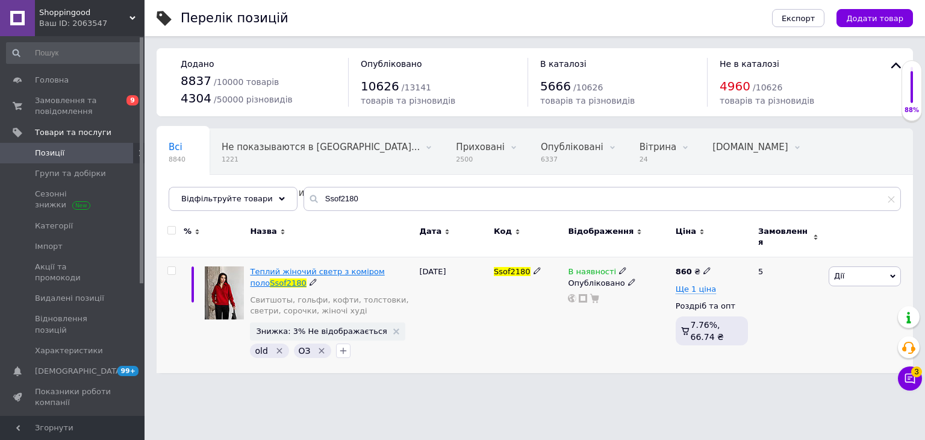
click at [319, 269] on span "Теплий жіночий светр з коміром поло" at bounding box center [317, 277] width 134 height 20
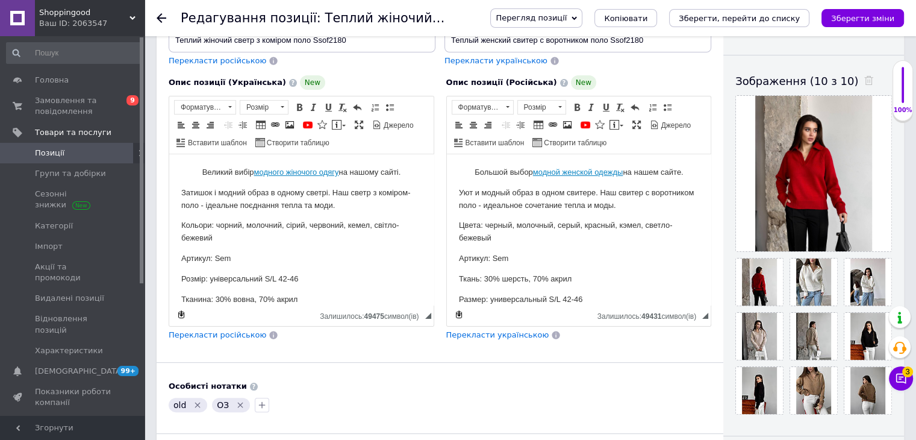
scroll to position [241, 0]
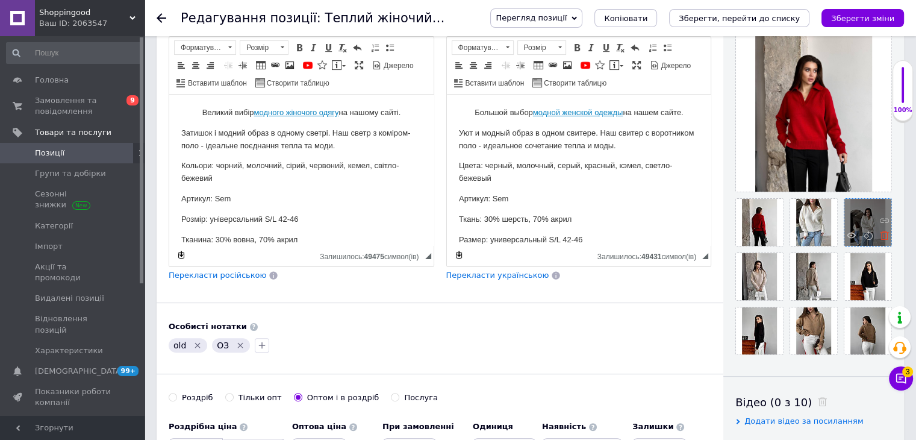
click at [882, 237] on icon at bounding box center [884, 235] width 9 height 9
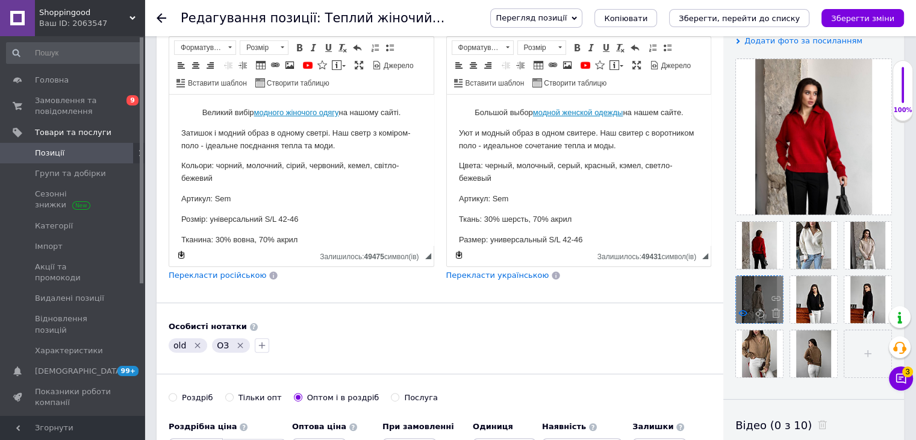
click at [742, 309] on icon at bounding box center [742, 312] width 9 height 9
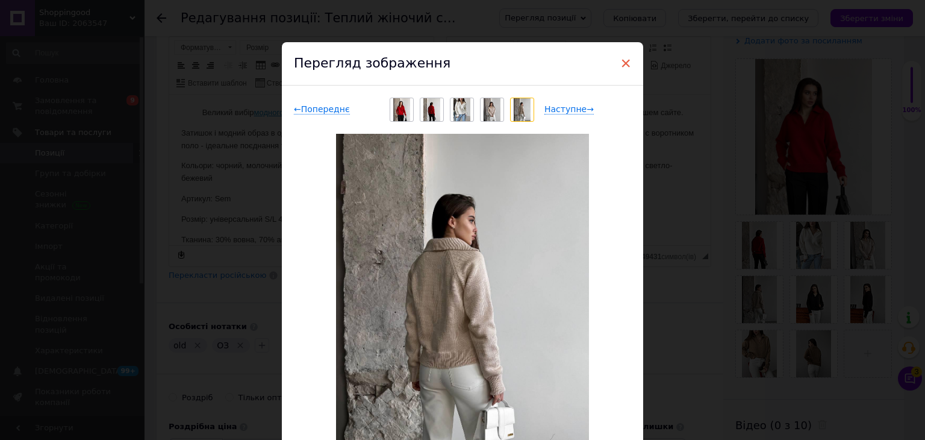
click at [623, 63] on span "×" at bounding box center [625, 63] width 11 height 20
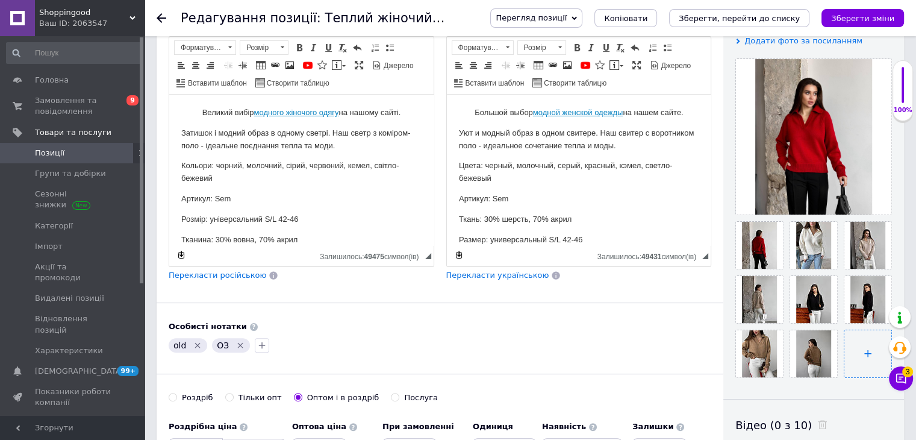
click at [879, 355] on input "file" at bounding box center [867, 353] width 47 height 47
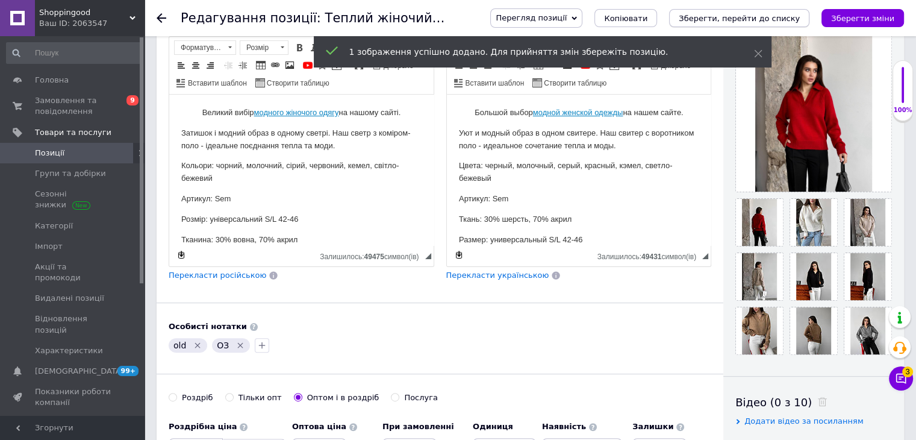
click at [768, 22] on icon "Зберегти, перейти до списку" at bounding box center [739, 18] width 121 height 9
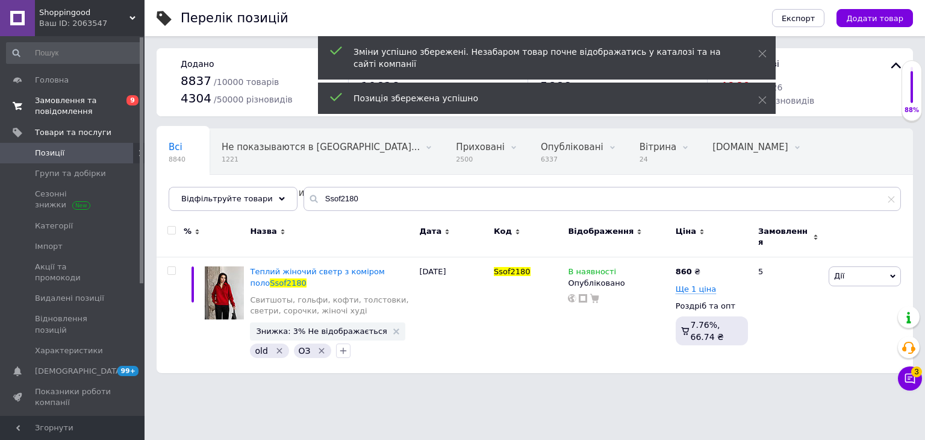
click at [109, 99] on span "Замовлення та повідомлення" at bounding box center [73, 106] width 76 height 22
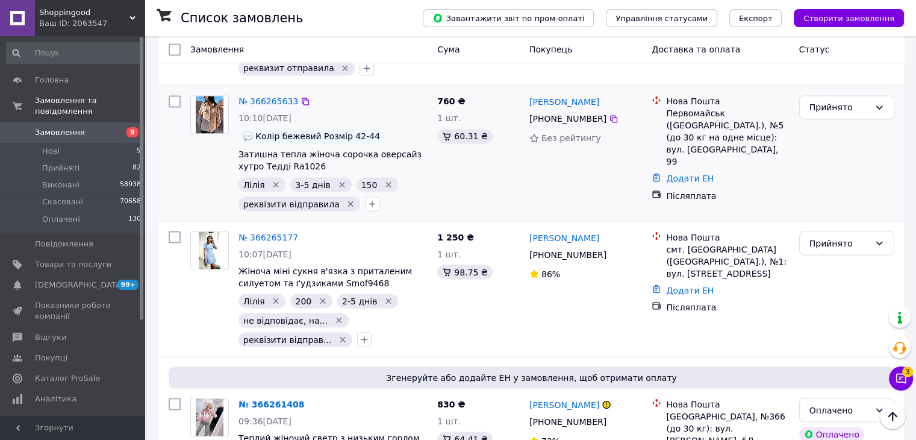
scroll to position [2107, 0]
